Goal: Information Seeking & Learning: Learn about a topic

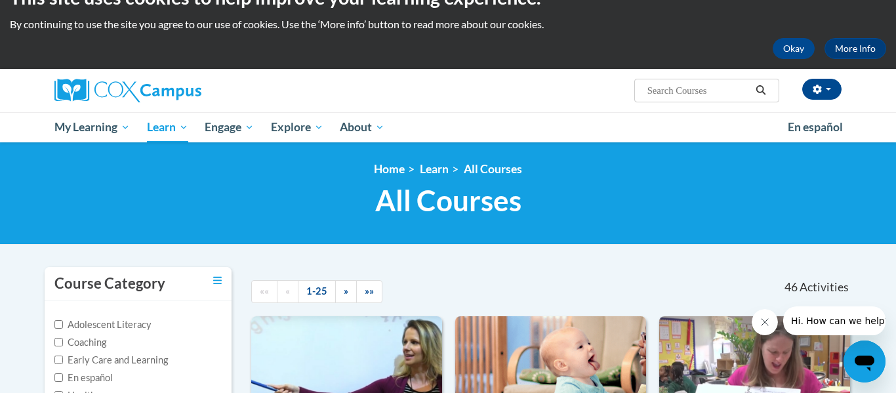
scroll to position [25, 0]
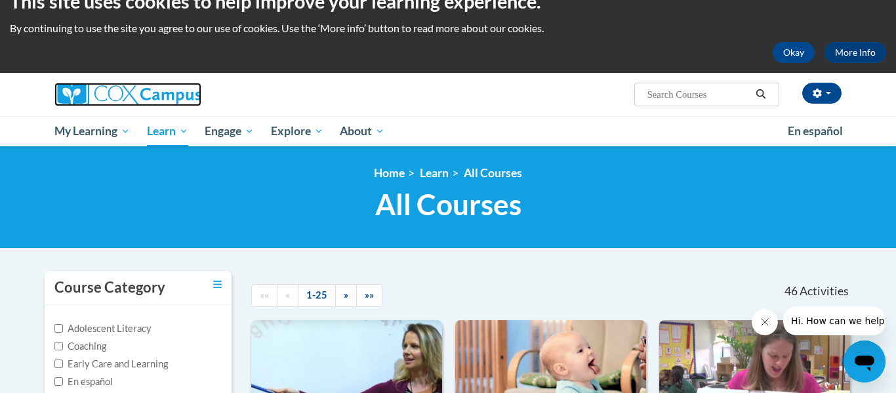
click at [90, 89] on img at bounding box center [127, 95] width 147 height 24
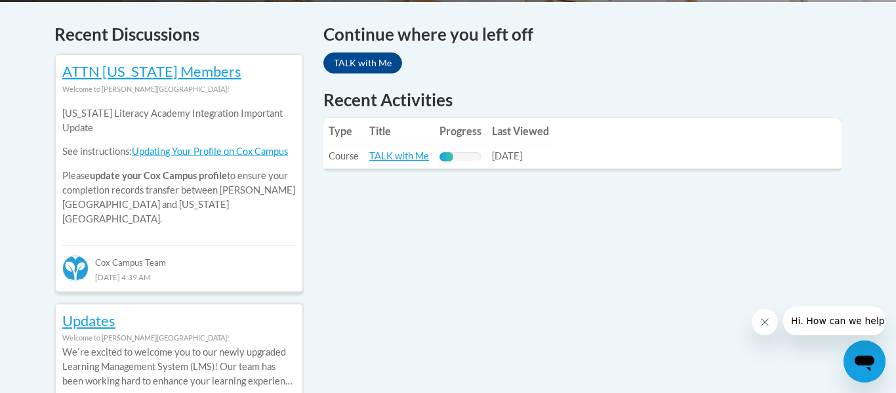
scroll to position [561, 0]
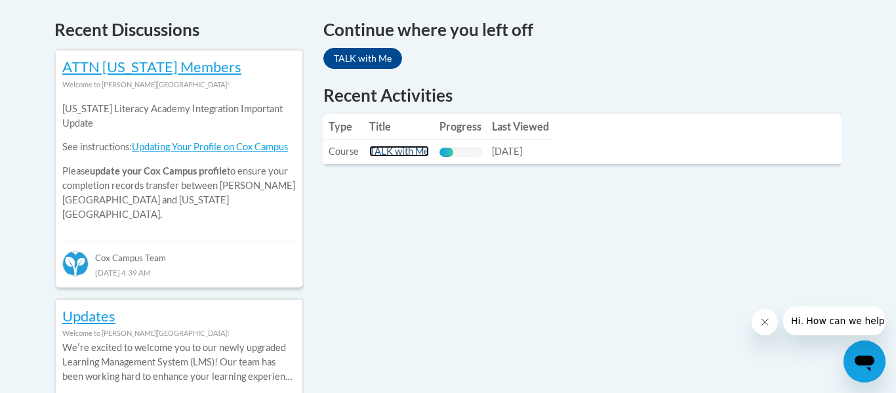
click at [393, 151] on link "TALK with Me" at bounding box center [399, 151] width 60 height 11
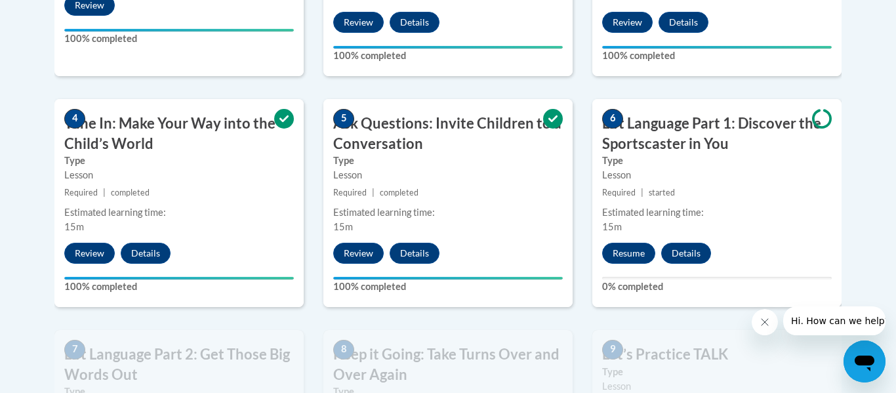
scroll to position [558, 0]
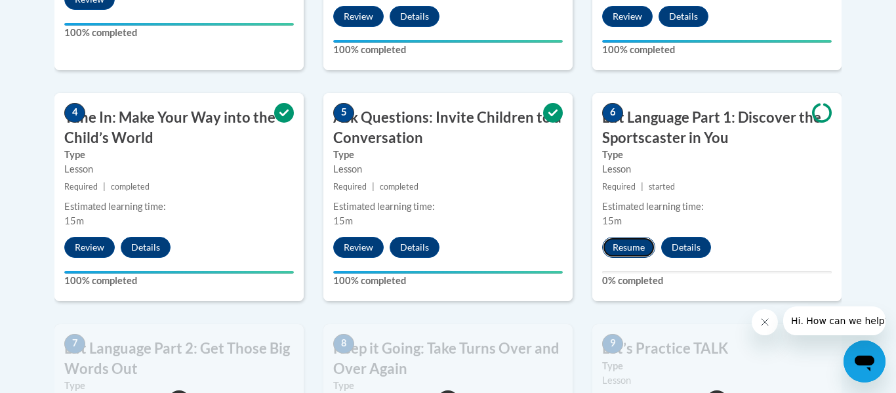
click at [623, 247] on button "Resume" at bounding box center [628, 247] width 53 height 21
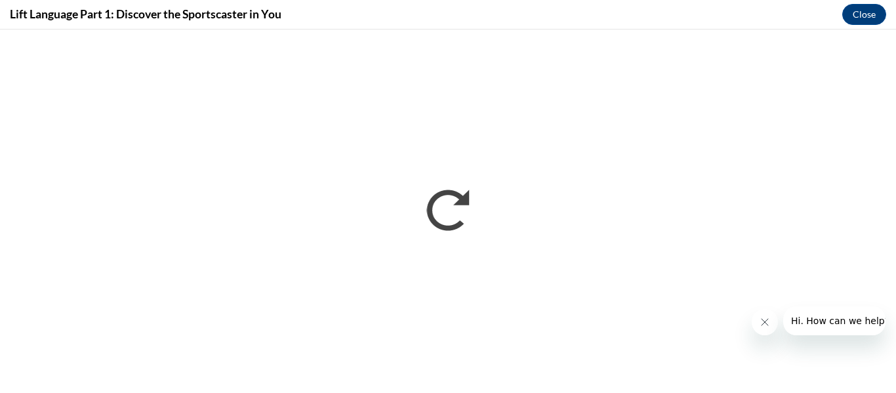
scroll to position [0, 0]
